Goal: Complete application form: Complete application form

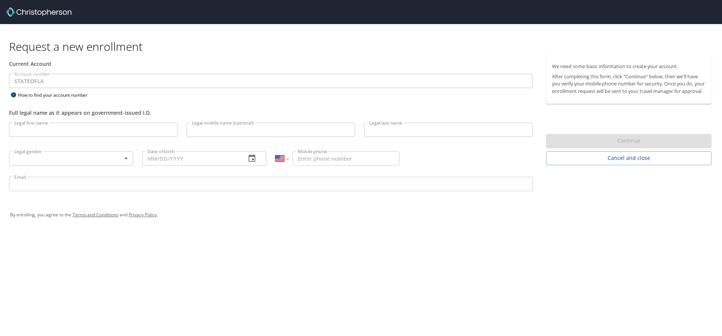
select select "US"
click at [135, 128] on input "Legal first name" at bounding box center [93, 130] width 168 height 14
type input "[PERSON_NAME]"
type input "m"
type input "Miller"
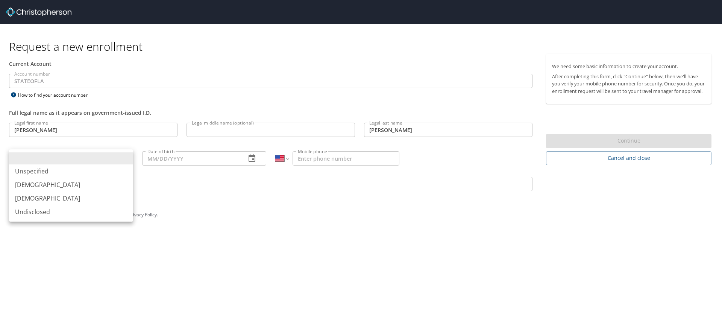
click at [121, 156] on body "Request a new enrollment Current Account Account number STATEOFLA Account numbe…" at bounding box center [361, 168] width 722 height 336
click at [98, 196] on li "Female" at bounding box center [71, 198] width 124 height 14
type input "Female"
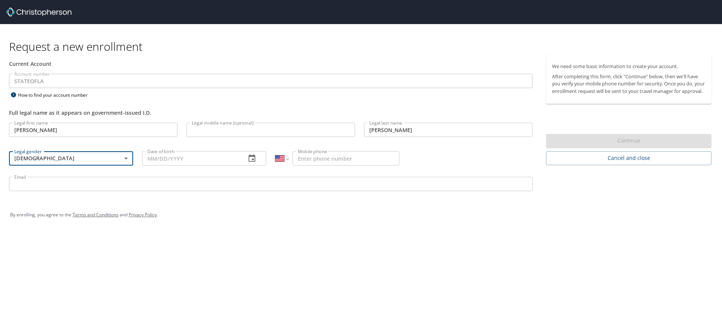
click at [164, 156] on input "Date of birth" at bounding box center [191, 158] width 98 height 14
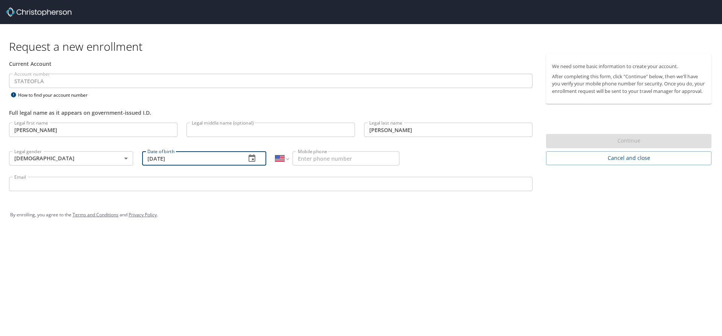
type input "12/16/1998"
click at [337, 157] on input "Mobile phone" at bounding box center [346, 158] width 107 height 14
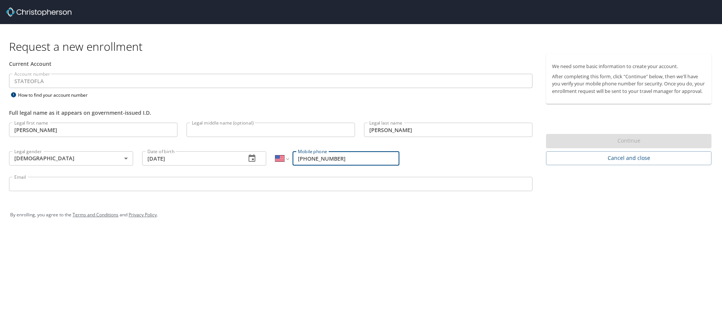
type input "(337) 458-2271"
click at [330, 183] on input "Email" at bounding box center [271, 184] width 524 height 14
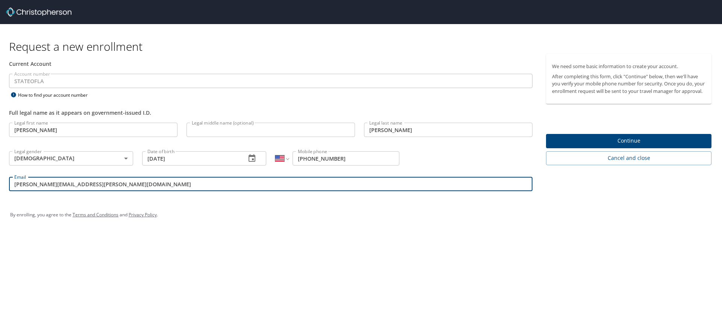
type input "jeanne.miller@solacc.edu"
click at [596, 145] on span "Continue" at bounding box center [628, 140] width 153 height 9
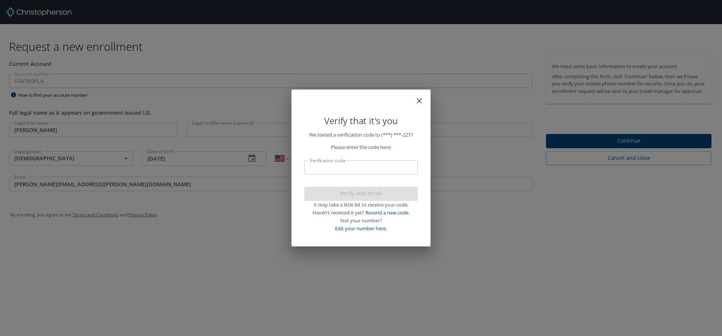
click at [388, 168] on input "Verification code" at bounding box center [361, 167] width 114 height 14
type input "630901"
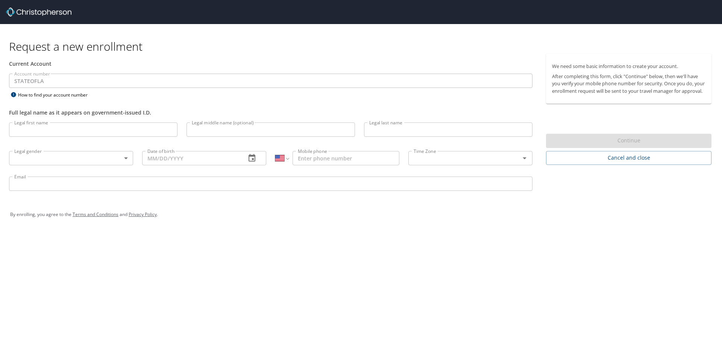
select select "US"
click at [598, 163] on span "Cancel and close" at bounding box center [628, 157] width 153 height 9
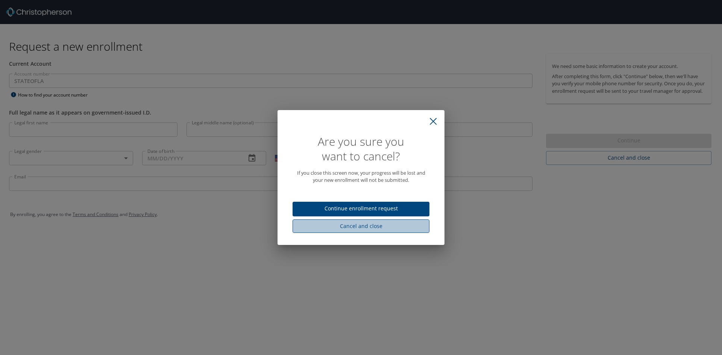
click at [366, 226] on span "Cancel and close" at bounding box center [361, 226] width 125 height 9
